Goal: Task Accomplishment & Management: Complete application form

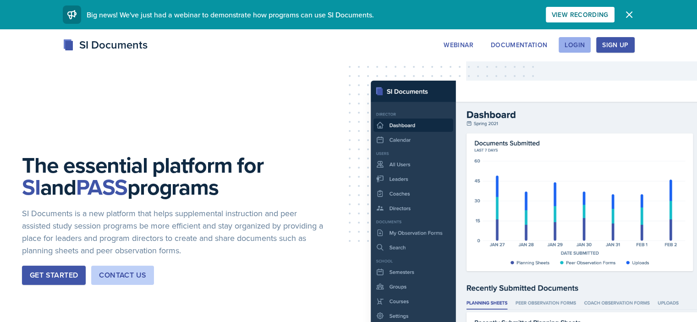
click at [585, 41] on div "Login" at bounding box center [575, 44] width 20 height 7
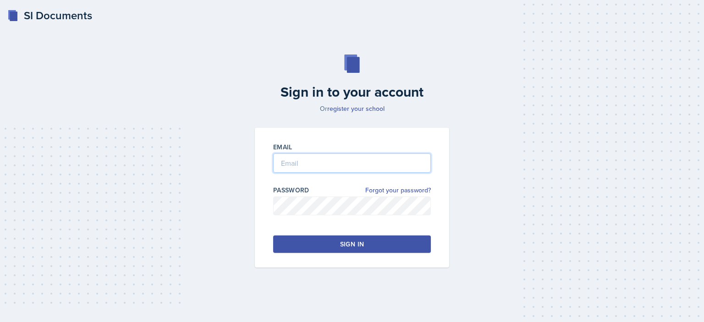
type input "[EMAIL_ADDRESS][DOMAIN_NAME]"
click at [353, 249] on button "Sign in" at bounding box center [352, 244] width 158 height 17
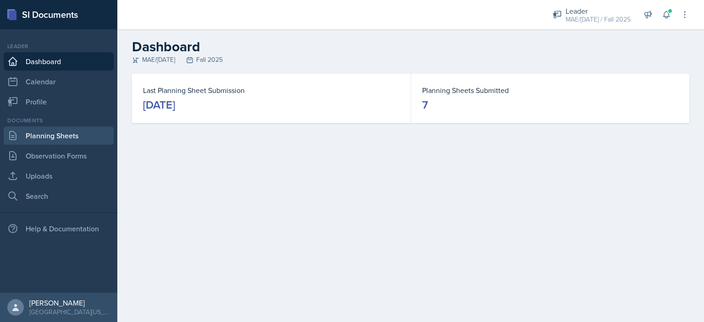
click at [68, 140] on link "Planning Sheets" at bounding box center [59, 136] width 110 height 18
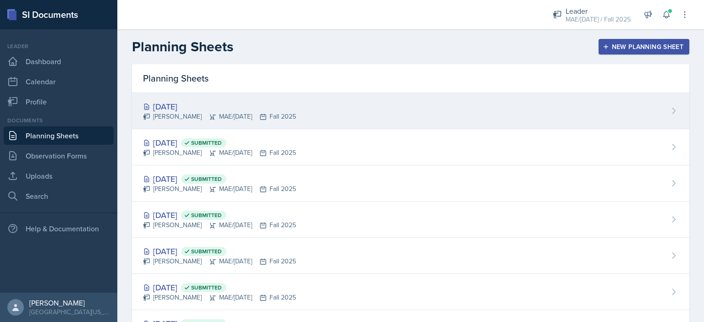
click at [158, 102] on div "[DATE]" at bounding box center [219, 106] width 153 height 12
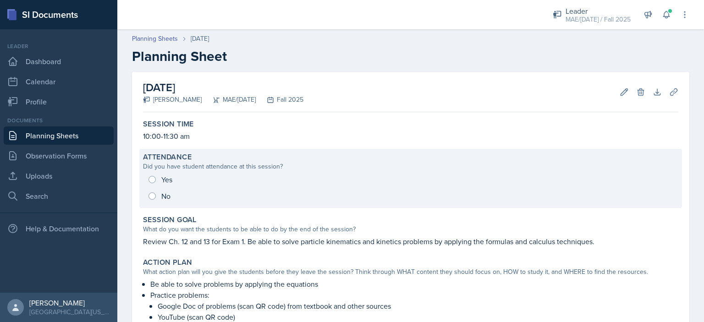
click at [156, 176] on div "Yes No" at bounding box center [411, 187] width 536 height 33
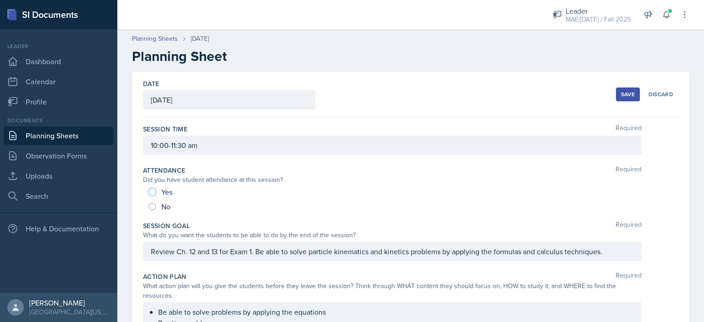
click at [153, 191] on input "Yes" at bounding box center [152, 191] width 7 height 7
radio input "true"
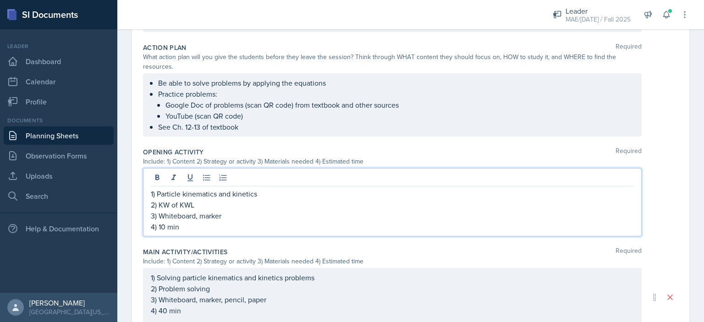
scroll to position [245, 0]
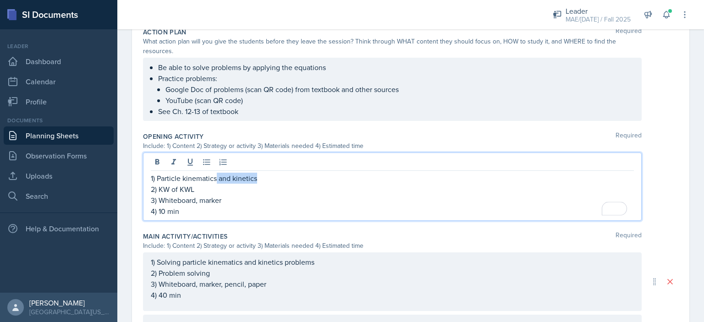
drag, startPoint x: 277, startPoint y: 177, endPoint x: 217, endPoint y: 180, distance: 60.1
click at [217, 180] on p "1) Particle kinematics and kinetics" at bounding box center [392, 178] width 483 height 11
drag, startPoint x: 205, startPoint y: 199, endPoint x: 161, endPoint y: 199, distance: 43.1
click at [161, 199] on p "3) Whiteboard, marker" at bounding box center [392, 200] width 483 height 11
click at [161, 212] on p "4) 10 min" at bounding box center [392, 211] width 483 height 11
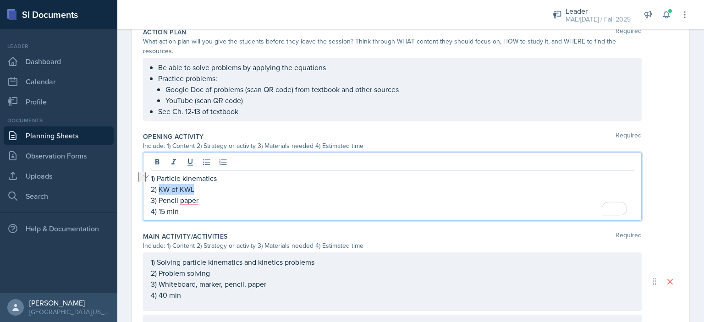
drag, startPoint x: 198, startPoint y: 188, endPoint x: 160, endPoint y: 188, distance: 38.5
click at [160, 188] on p "2) KW of KWL" at bounding box center [392, 189] width 483 height 11
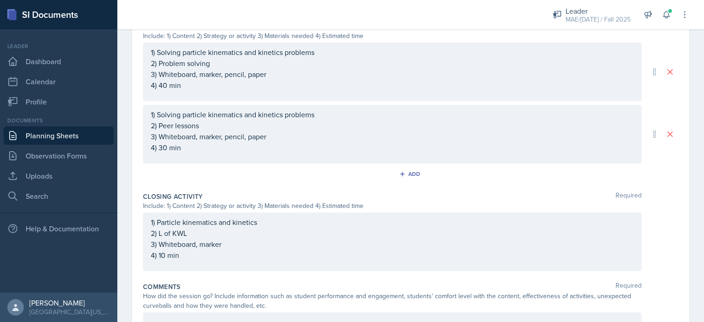
scroll to position [454, 0]
click at [187, 234] on div "1) Particle kinematics and kinetics 2) L of KWL 3) Whiteboard, marker 4) 10 min" at bounding box center [392, 240] width 483 height 44
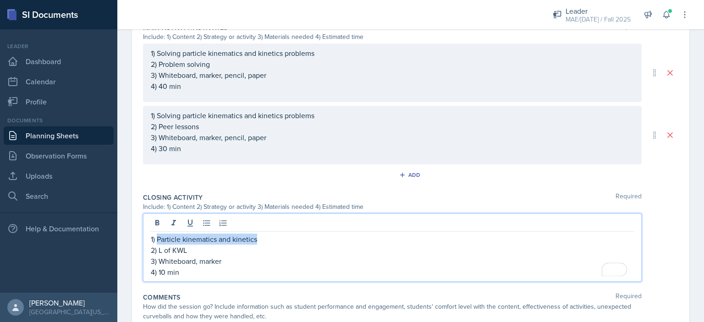
drag, startPoint x: 267, startPoint y: 240, endPoint x: 157, endPoint y: 238, distance: 110.1
click at [157, 238] on p "1) Particle kinematics and kinetics" at bounding box center [392, 239] width 483 height 11
click at [163, 273] on p "4) 10 min" at bounding box center [392, 272] width 483 height 11
click at [226, 260] on p "3) Whiteboard, marker" at bounding box center [392, 261] width 483 height 11
click at [215, 235] on p "1) Final questions" at bounding box center [392, 239] width 483 height 11
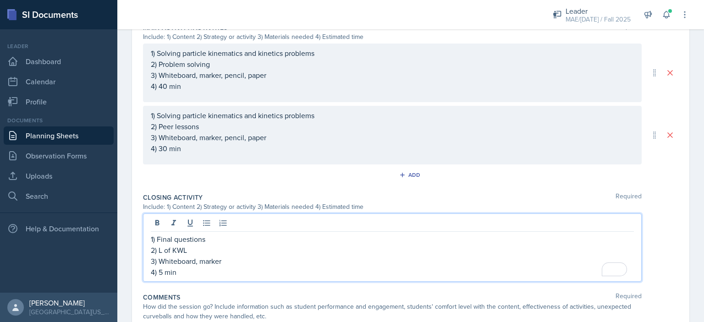
click at [160, 240] on p "1) Final questions" at bounding box center [392, 239] width 483 height 11
drag, startPoint x: 172, startPoint y: 251, endPoint x: 158, endPoint y: 251, distance: 14.2
click at [158, 251] on p "2) L of KWL" at bounding box center [392, 250] width 483 height 11
click at [193, 248] on p "2) KWL" at bounding box center [392, 250] width 483 height 11
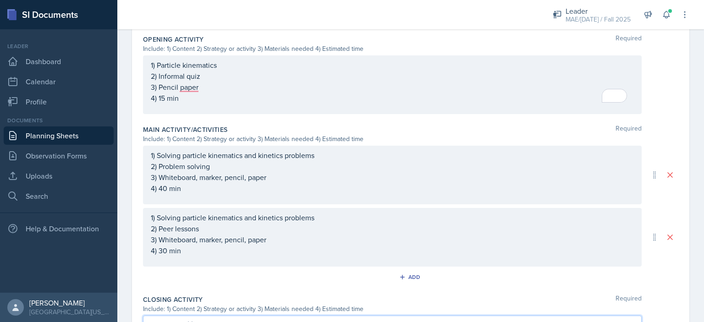
scroll to position [316, 0]
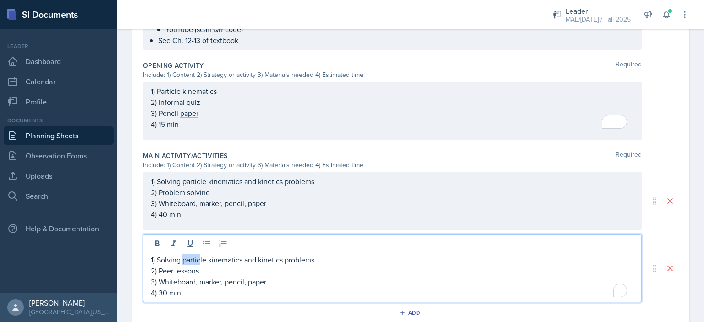
drag, startPoint x: 200, startPoint y: 255, endPoint x: 182, endPoint y: 254, distance: 18.4
click at [182, 254] on div "1) Solving particle kinematics and kinetics problems 2) Peer lessons 3) Whitebo…" at bounding box center [392, 276] width 483 height 44
click at [205, 271] on p "2) Peer lessons" at bounding box center [392, 270] width 483 height 11
drag, startPoint x: 205, startPoint y: 271, endPoint x: 162, endPoint y: 268, distance: 43.2
click at [162, 268] on p "2) Peer lessons" at bounding box center [392, 270] width 483 height 11
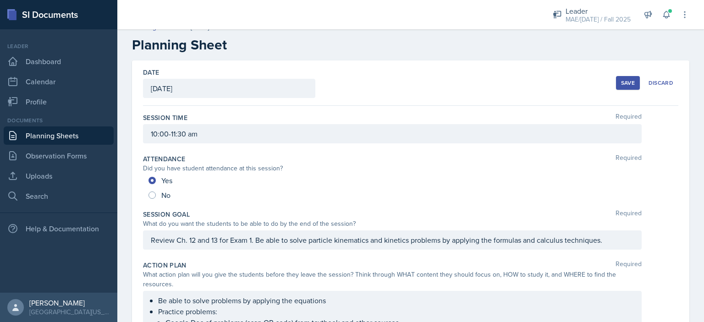
scroll to position [0, 0]
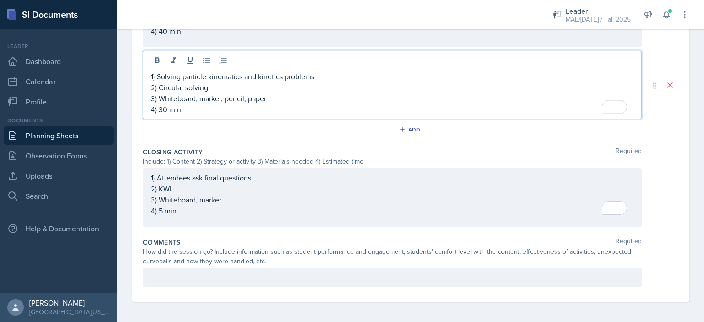
click at [162, 274] on div at bounding box center [392, 277] width 499 height 19
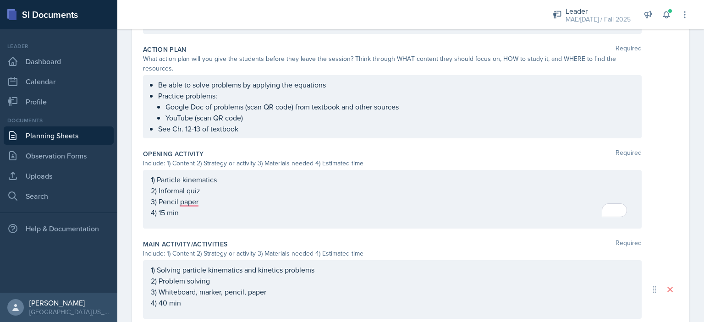
scroll to position [227, 0]
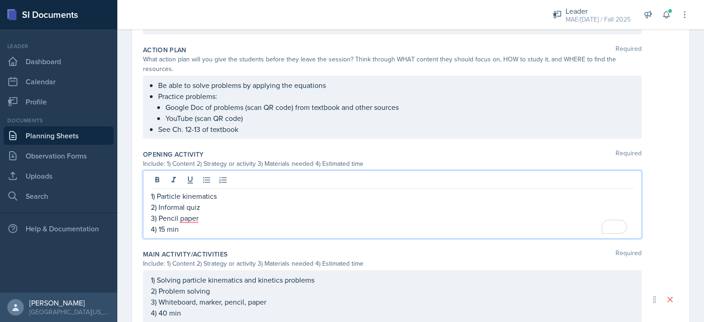
click at [178, 203] on div "1) Particle kinematics 2) Informal quiz 3) Pencil paper 4) 15 min" at bounding box center [392, 213] width 483 height 44
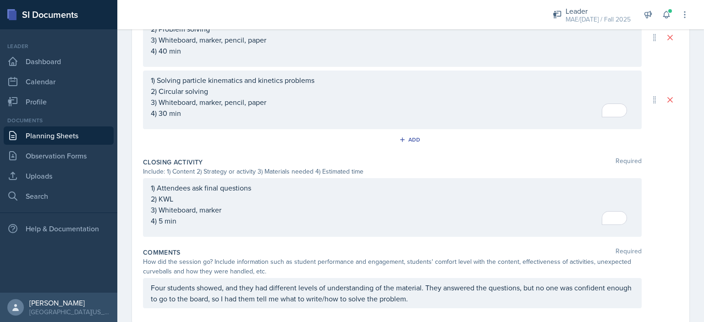
scroll to position [510, 0]
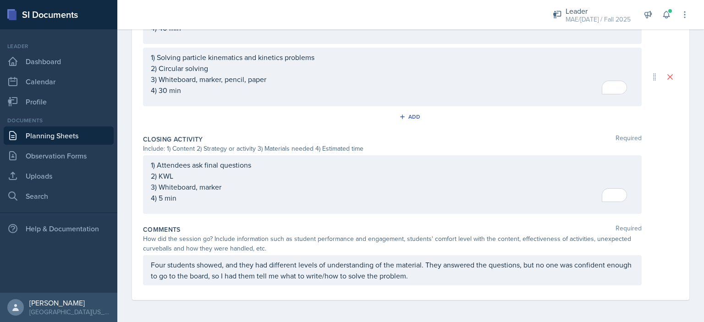
click at [438, 278] on p "Four students showed, and they had different levels of understanding of the mat…" at bounding box center [392, 271] width 483 height 22
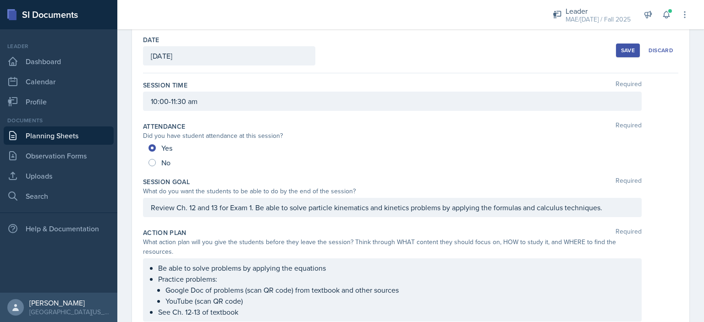
scroll to position [0, 0]
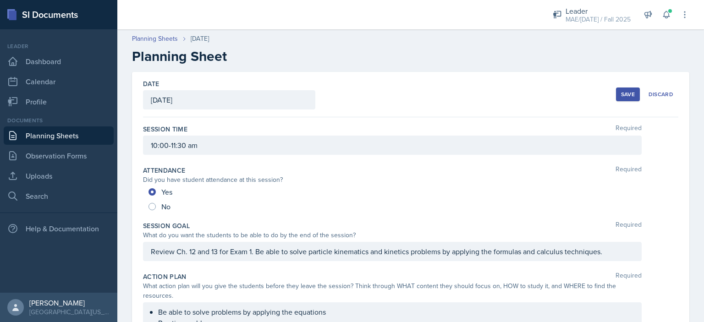
click at [621, 94] on div "Save" at bounding box center [628, 94] width 14 height 7
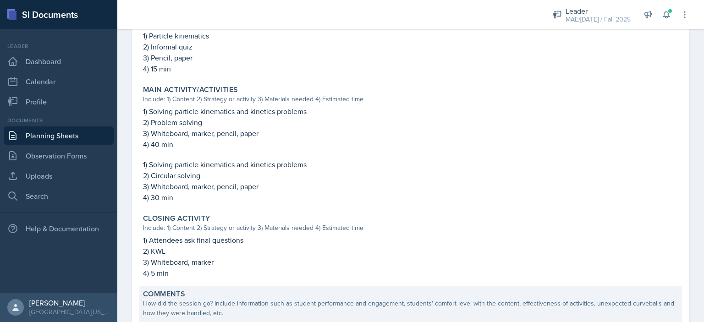
scroll to position [429, 0]
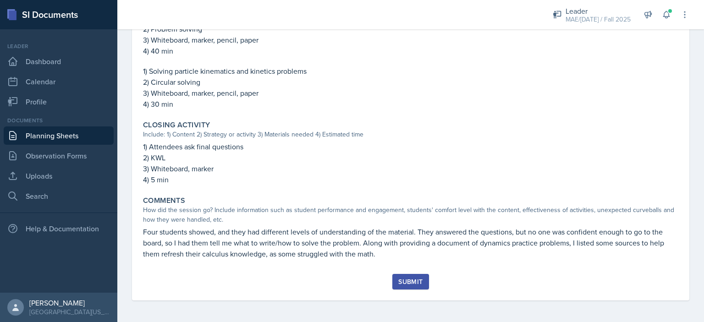
click at [404, 280] on div "Submit" at bounding box center [410, 281] width 24 height 7
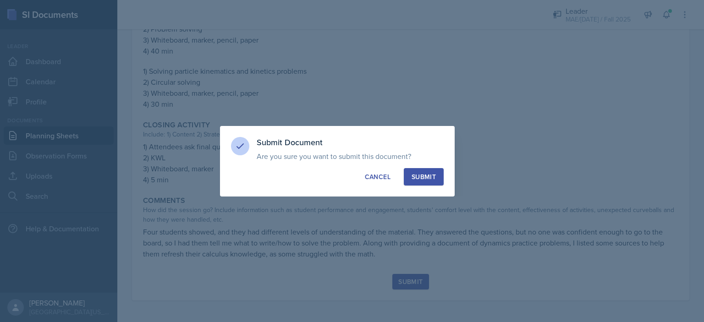
click at [422, 171] on button "Submit" at bounding box center [424, 176] width 40 height 17
radio input "true"
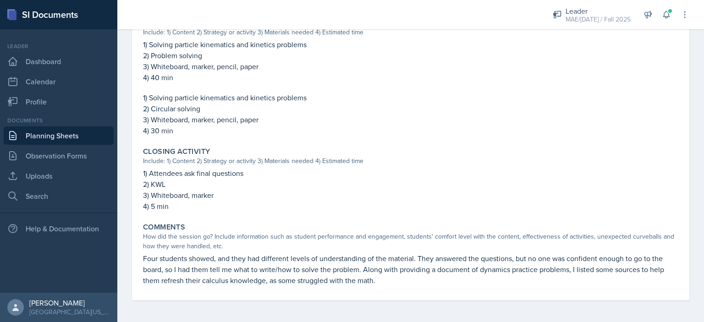
click at [79, 133] on link "Planning Sheets" at bounding box center [59, 136] width 110 height 18
